Goal: Information Seeking & Learning: Understand process/instructions

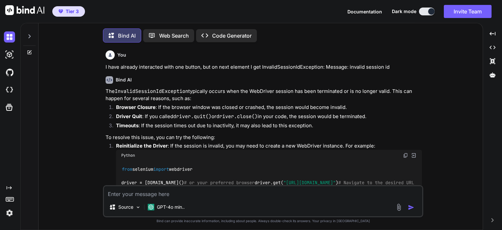
type textarea "x"
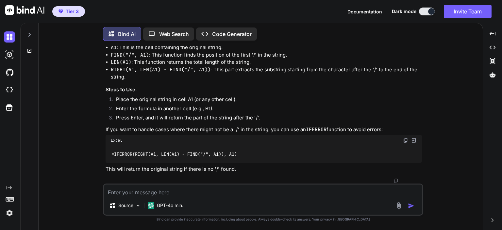
scroll to position [1198, 0]
click at [233, 191] on textarea at bounding box center [263, 190] width 318 height 12
type textarea "r"
type textarea "x"
type textarea "re"
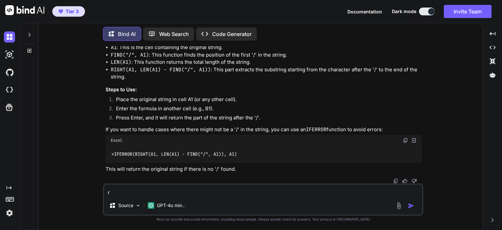
type textarea "x"
type textarea "ren"
type textarea "x"
type textarea "[PERSON_NAME]"
type textarea "x"
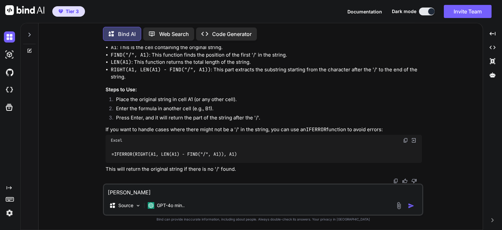
type textarea "renam"
type textarea "x"
type textarea "rename"
type textarea "x"
type textarea "rename"
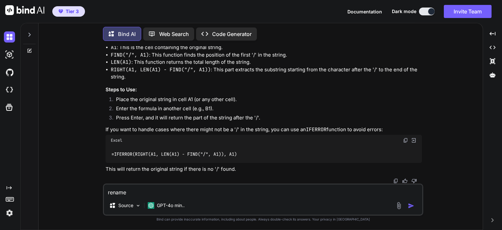
type textarea "x"
type textarea "rename a"
type textarea "x"
type textarea "rename a"
type textarea "x"
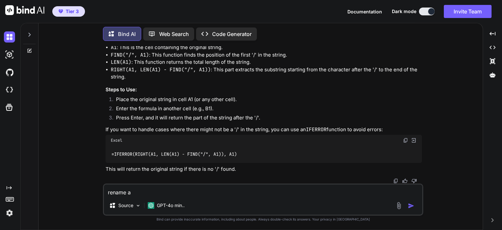
type textarea "rename a d"
type textarea "x"
type textarea "rename a da"
type textarea "x"
type textarea "rename a dat"
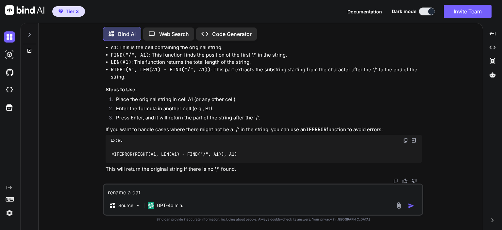
type textarea "x"
type textarea "rename a data"
type textarea "x"
type textarea "rename a dataf"
type textarea "x"
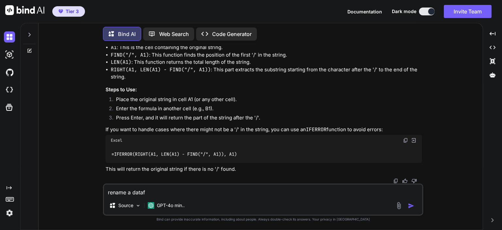
type textarea "rename a datafr"
type textarea "x"
type textarea "rename a datafra"
type textarea "x"
type textarea "rename a datafram"
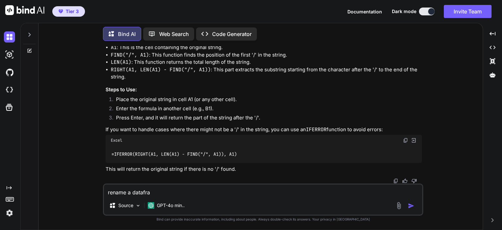
type textarea "x"
type textarea "rename a datafram"
type textarea "x"
type textarea "rename a datafram"
type textarea "x"
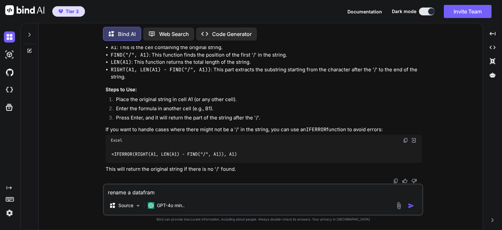
type textarea "rename a dataframe"
type textarea "x"
type textarea "rename a dataframe"
type textarea "x"
type textarea "rename a dataframe c"
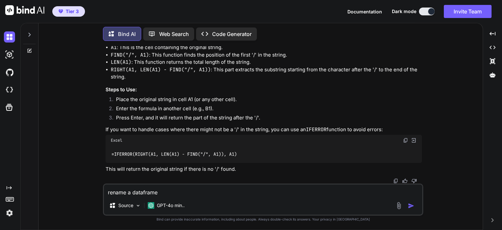
type textarea "x"
type textarea "rename a dataframe co"
type textarea "x"
type textarea "rename a dataframe col"
type textarea "x"
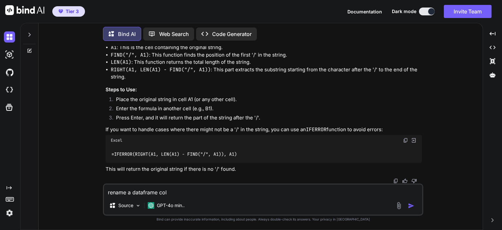
type textarea "rename a dataframe colu"
type textarea "x"
type textarea "rename a dataframe colum"
type textarea "x"
type textarea "rename a dataframe column"
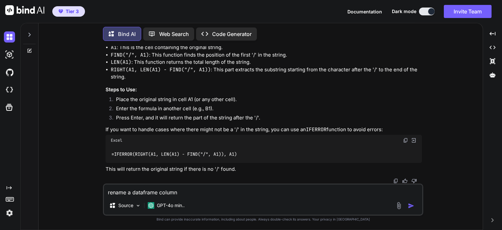
type textarea "x"
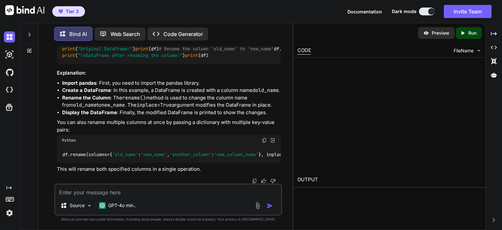
scroll to position [1641, 0]
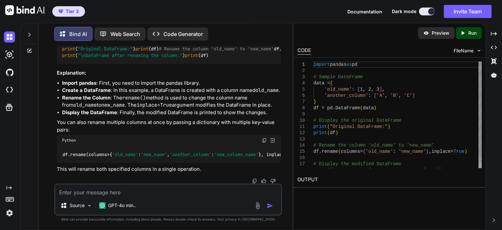
type textarea "x"
drag, startPoint x: 221, startPoint y: 126, endPoint x: 57, endPoint y: 128, distance: 163.0
click at [57, 64] on div "import pandas as pd # Sample DataFrame data = { 'old_name' : [ 1 , 2 , 3 ], 'an…" at bounding box center [169, 42] width 224 height 44
copy code "df.rename(columns={ 'old_name' : 'new_name' }, inplace= True )"
